Goal: Task Accomplishment & Management: Complete application form

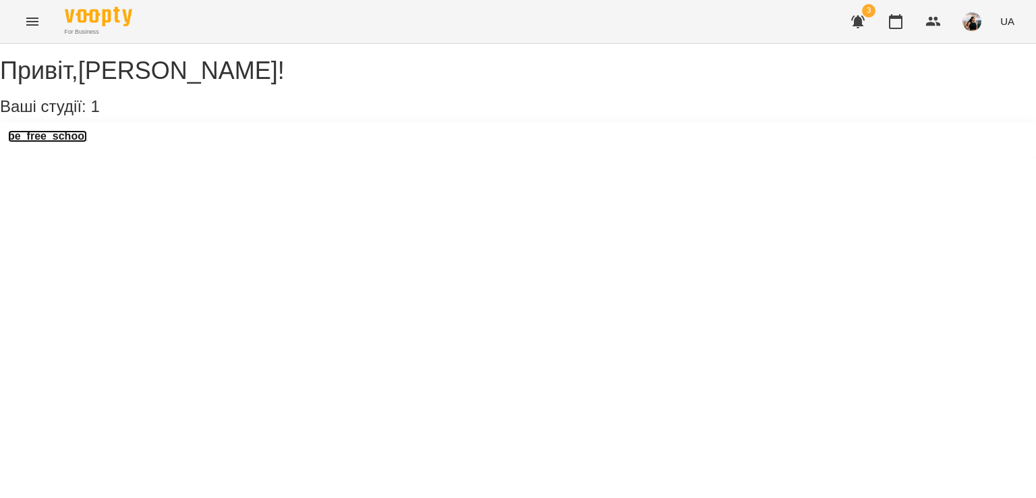
click at [87, 142] on h3 "be_free_school" at bounding box center [47, 136] width 79 height 12
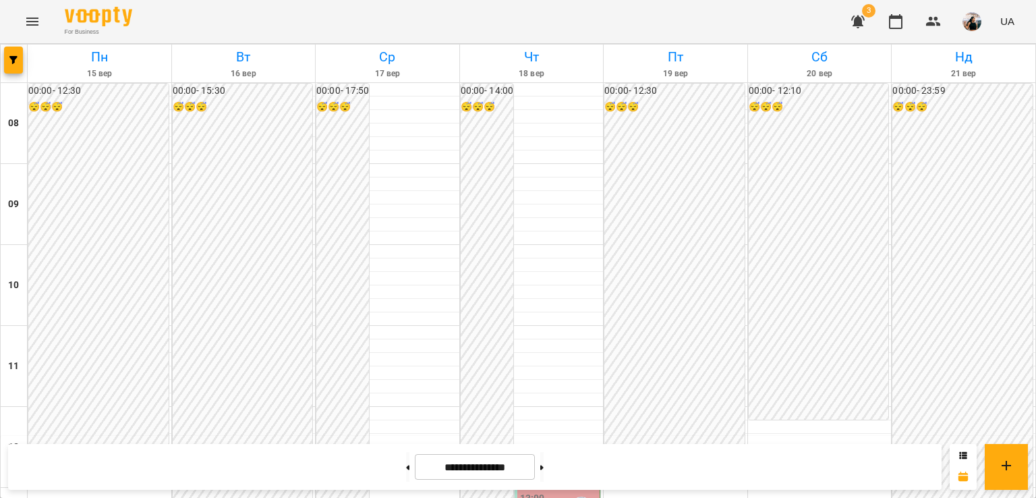
scroll to position [860, 0]
click at [544, 469] on button at bounding box center [541, 467] width 3 height 30
type input "**********"
